Goal: Ask a question

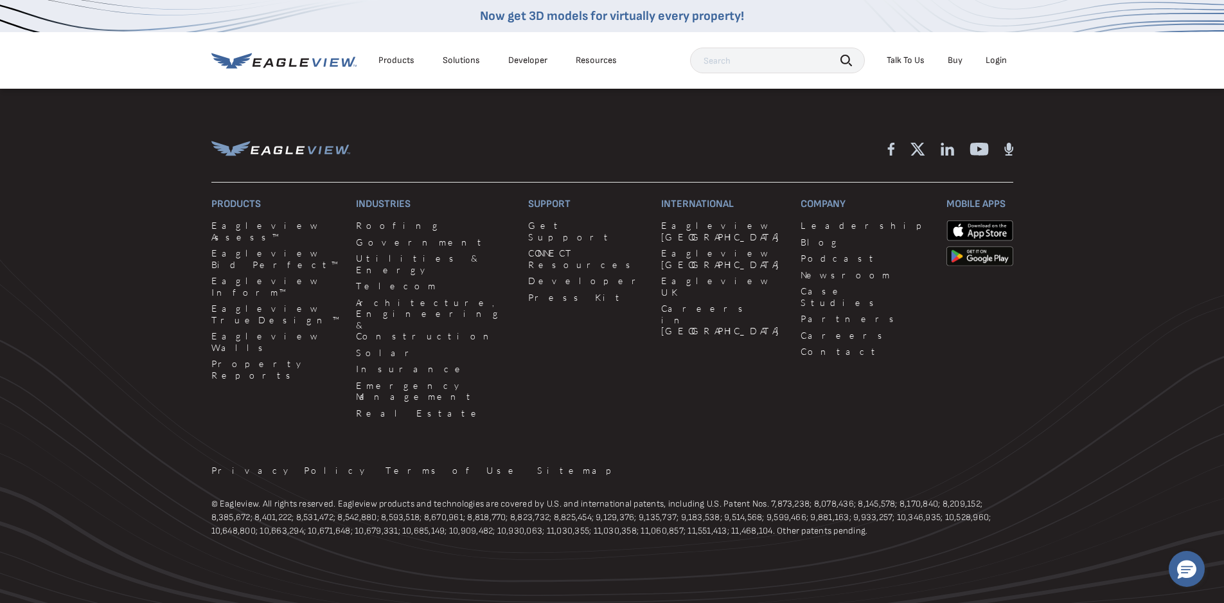
scroll to position [1152, 0]
click at [528, 231] on link "Get Support" at bounding box center [587, 229] width 118 height 22
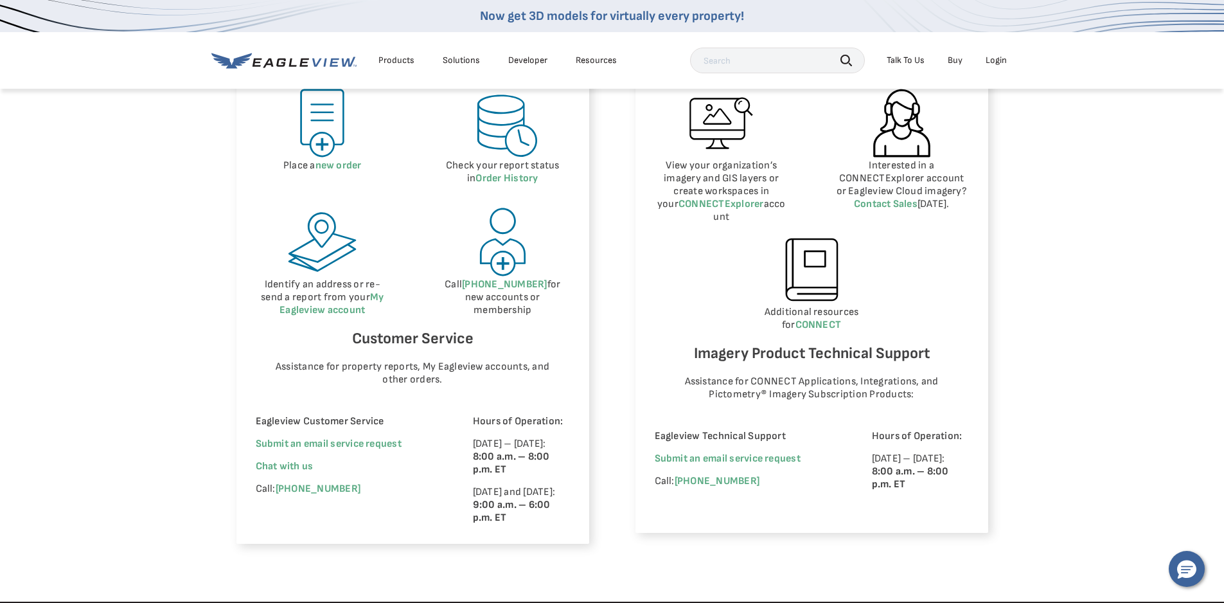
scroll to position [707, 0]
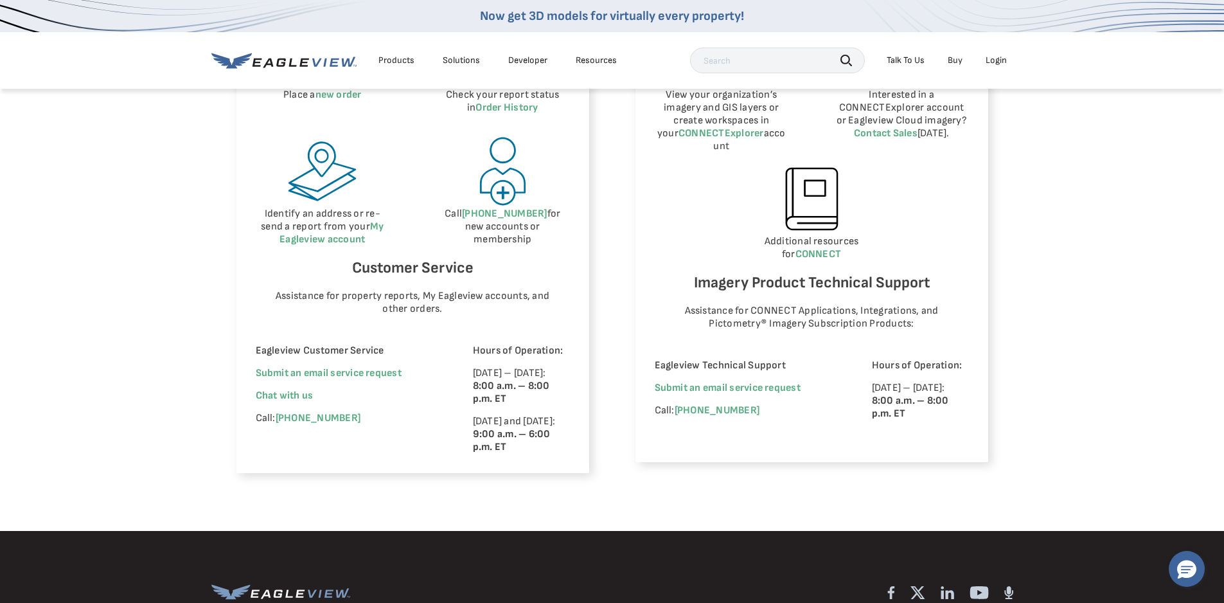
click at [113, 121] on div "Eagleview Property Reports Place a new order Check your report status in Order …" at bounding box center [612, 217] width 1224 height 626
